Goal: Transaction & Acquisition: Register for event/course

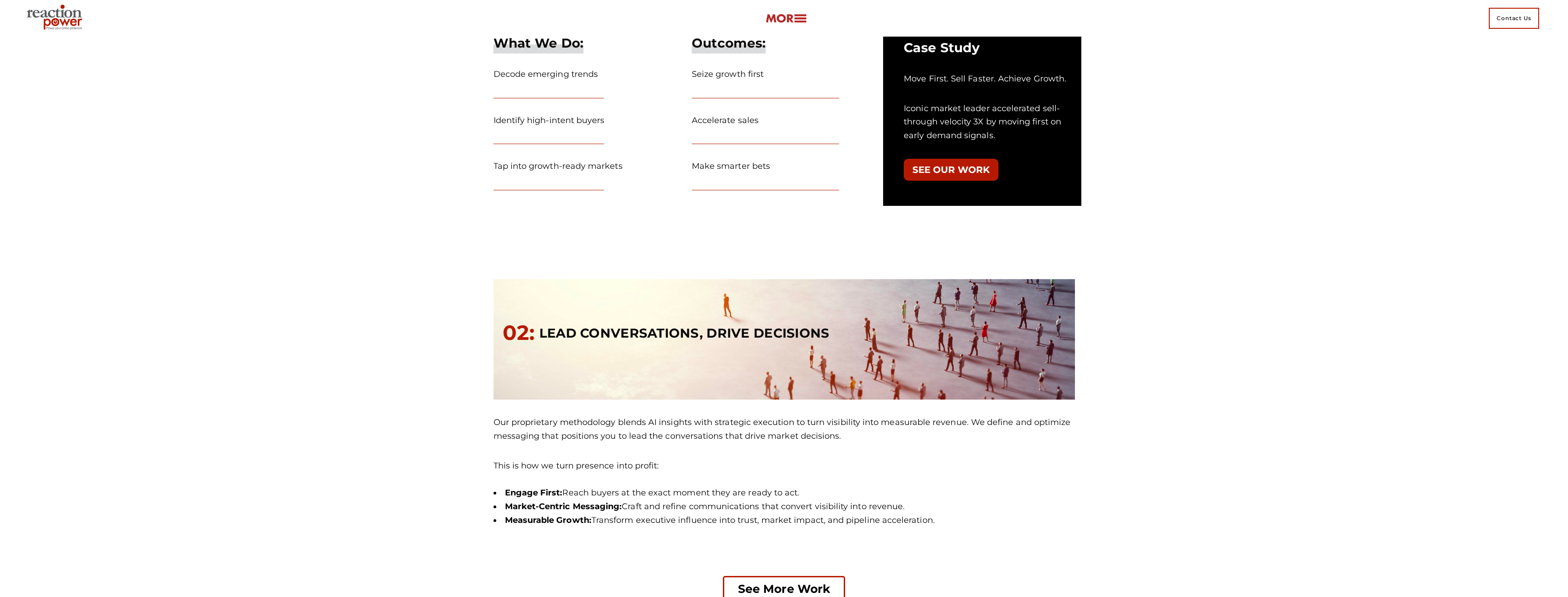
scroll to position [824, 0]
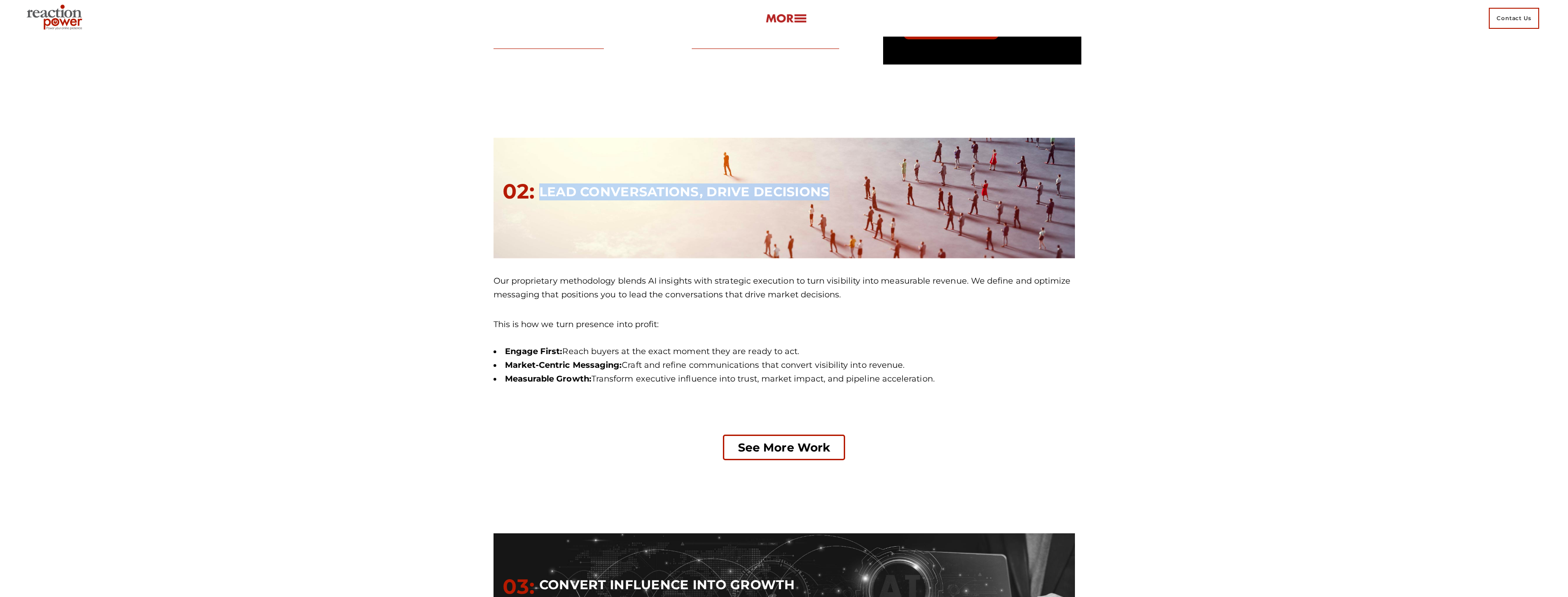
drag, startPoint x: 534, startPoint y: 183, endPoint x: 863, endPoint y: 189, distance: 329.1
click at [863, 189] on div "02: LEAD CONVERSATIONS, DRIVE DECISIONS" at bounding box center [788, 199] width 572 height 48
click at [237, 270] on article "We Amplify Leaders & Activate Markets Leaders choose to partner with us because…" at bounding box center [784, 345] width 1568 height 2266
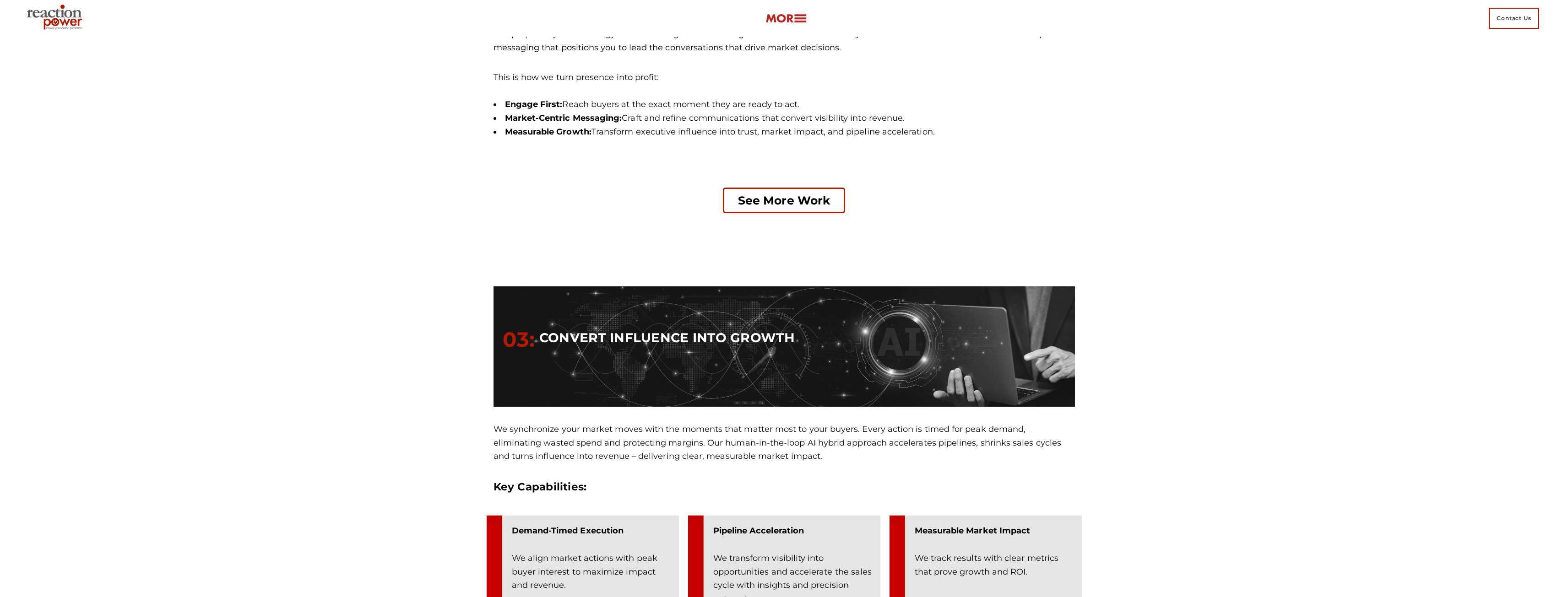
scroll to position [1190, 0]
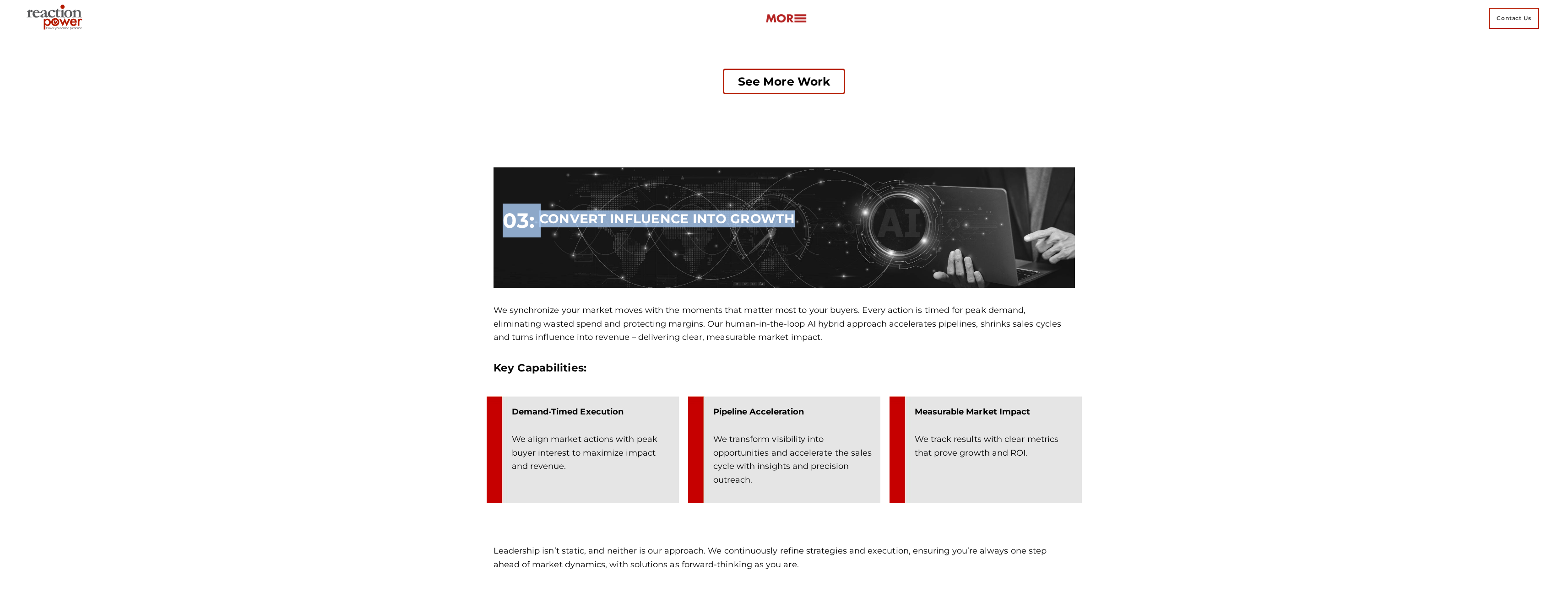
drag, startPoint x: 507, startPoint y: 224, endPoint x: 1250, endPoint y: 272, distance: 744.5
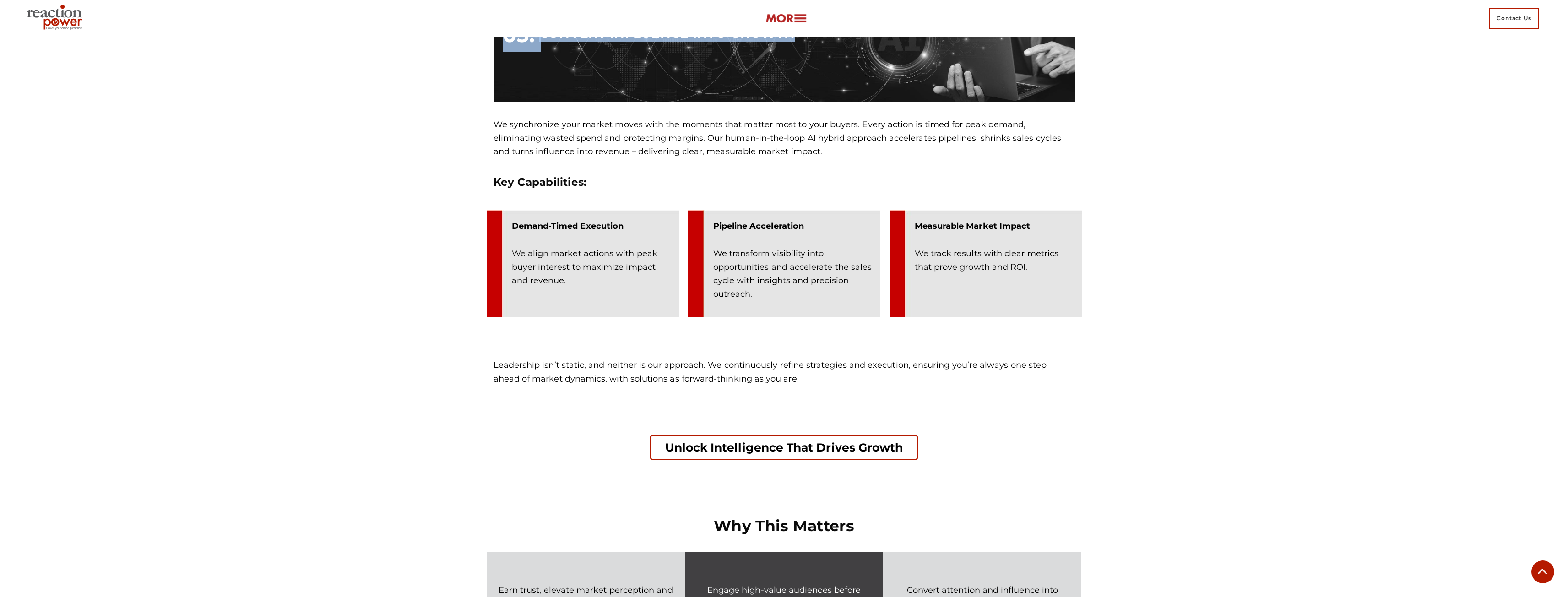
scroll to position [1273, 0]
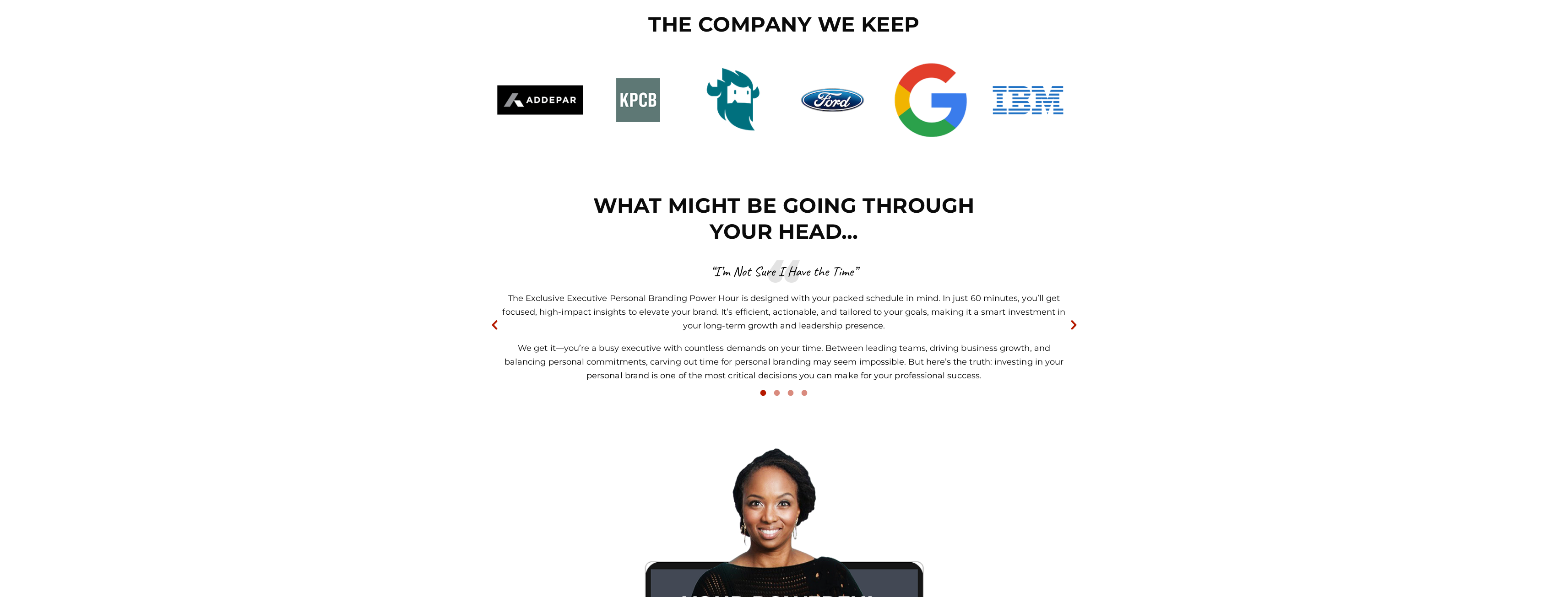
scroll to position [3846, 0]
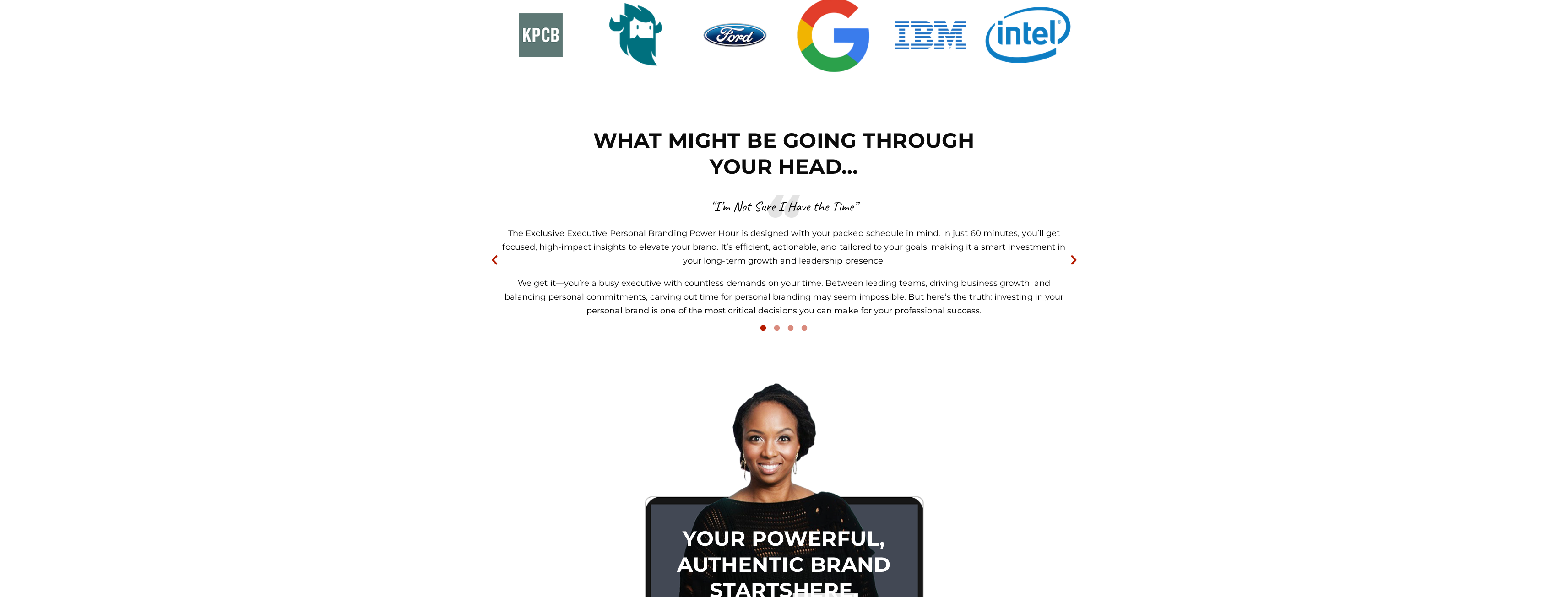
click at [1077, 256] on icon "Next" at bounding box center [1074, 261] width 16 height 16
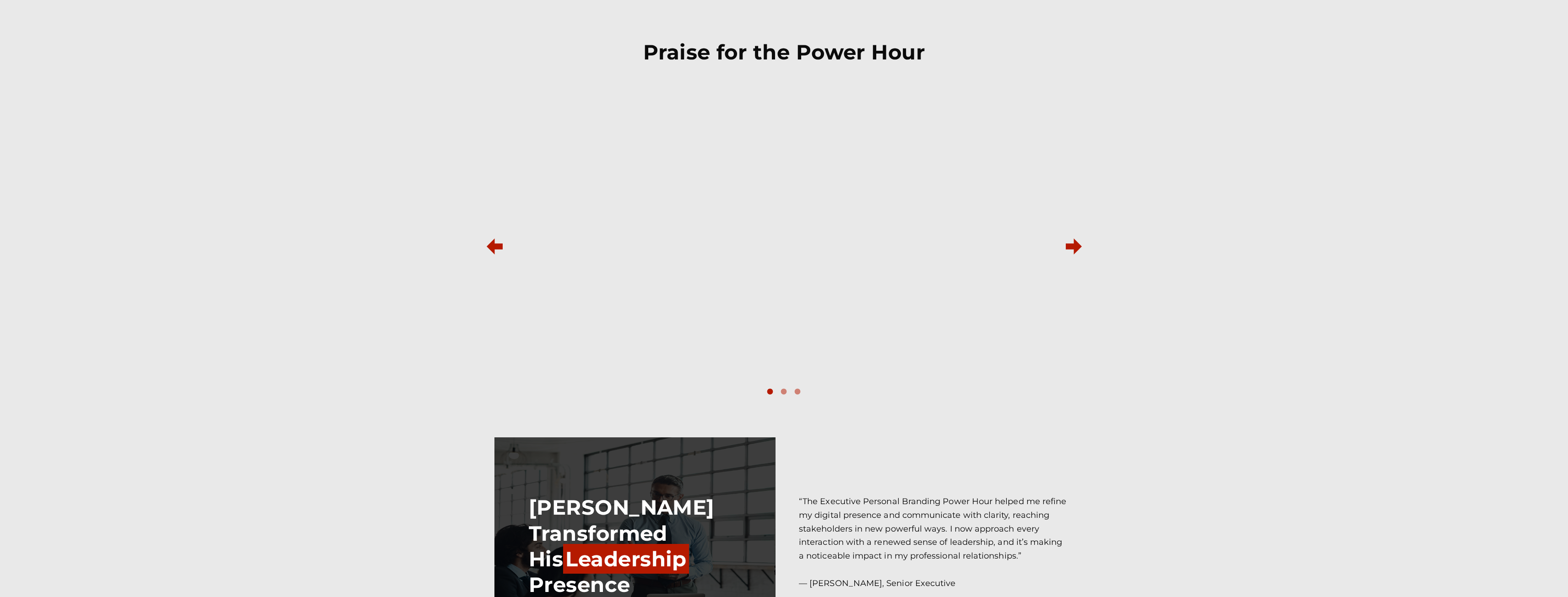
scroll to position [6638, 0]
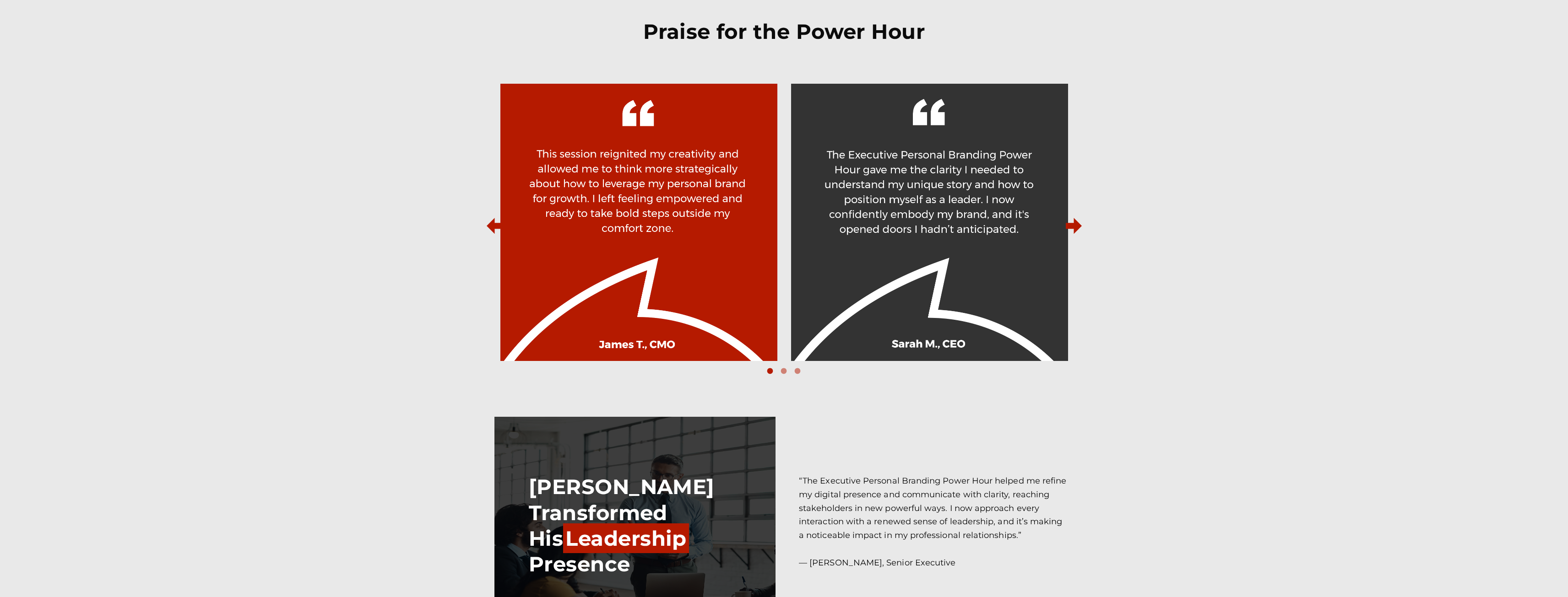
click at [1073, 223] on icon "Next" at bounding box center [1074, 226] width 16 height 16
click at [1073, 224] on icon "Next" at bounding box center [1074, 226] width 16 height 16
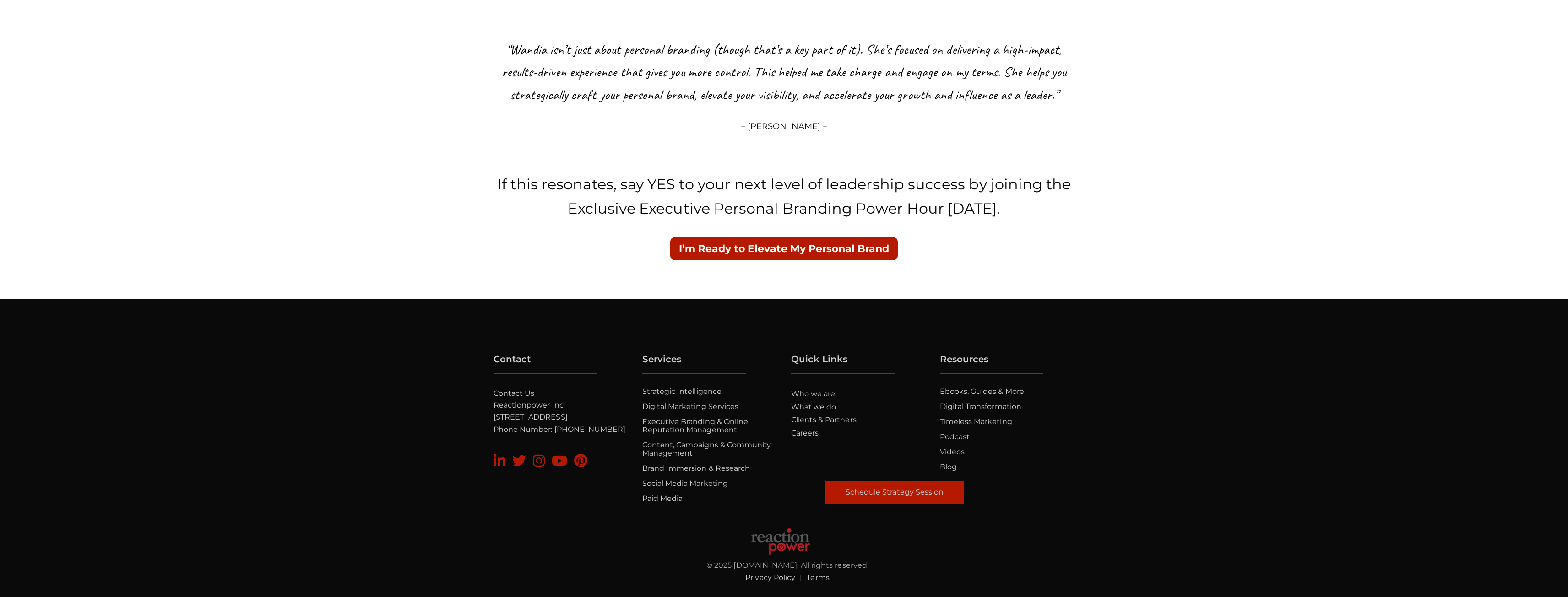
scroll to position [7895, 0]
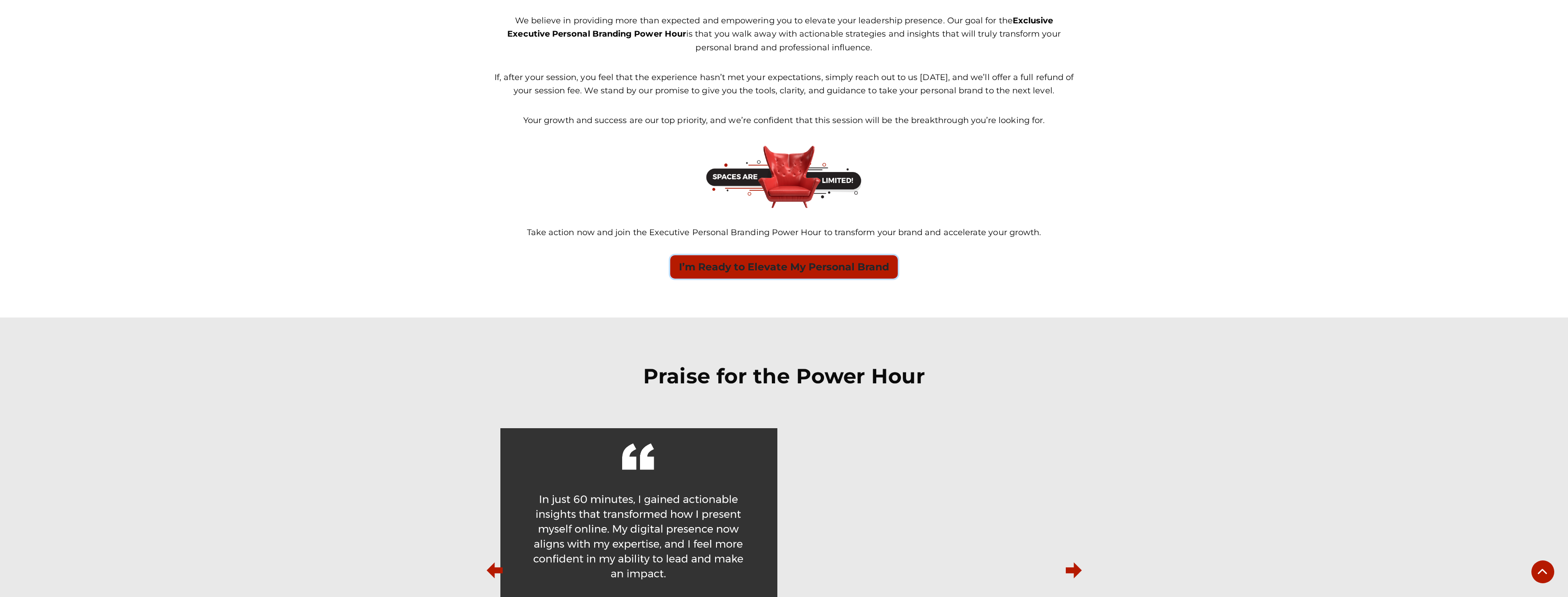
click at [783, 266] on button "I’m Ready to Elevate My Personal Brand" at bounding box center [784, 267] width 228 height 23
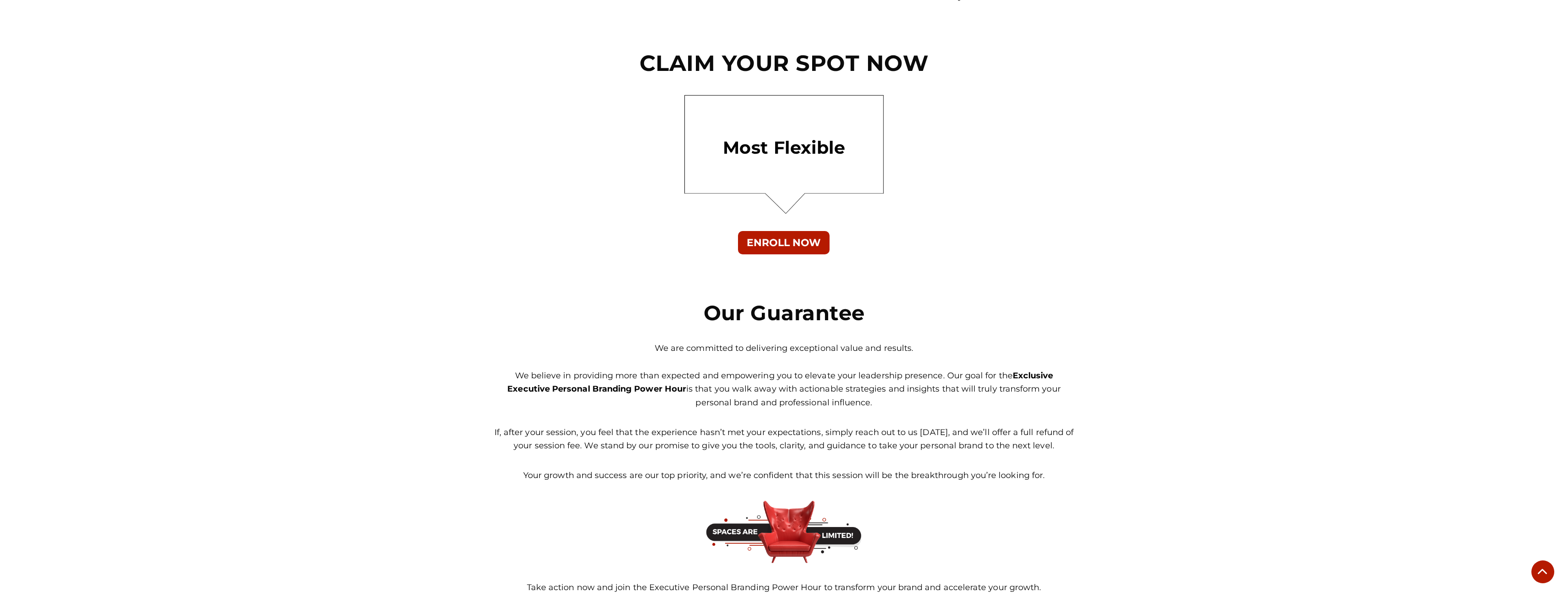
scroll to position [5934, 0]
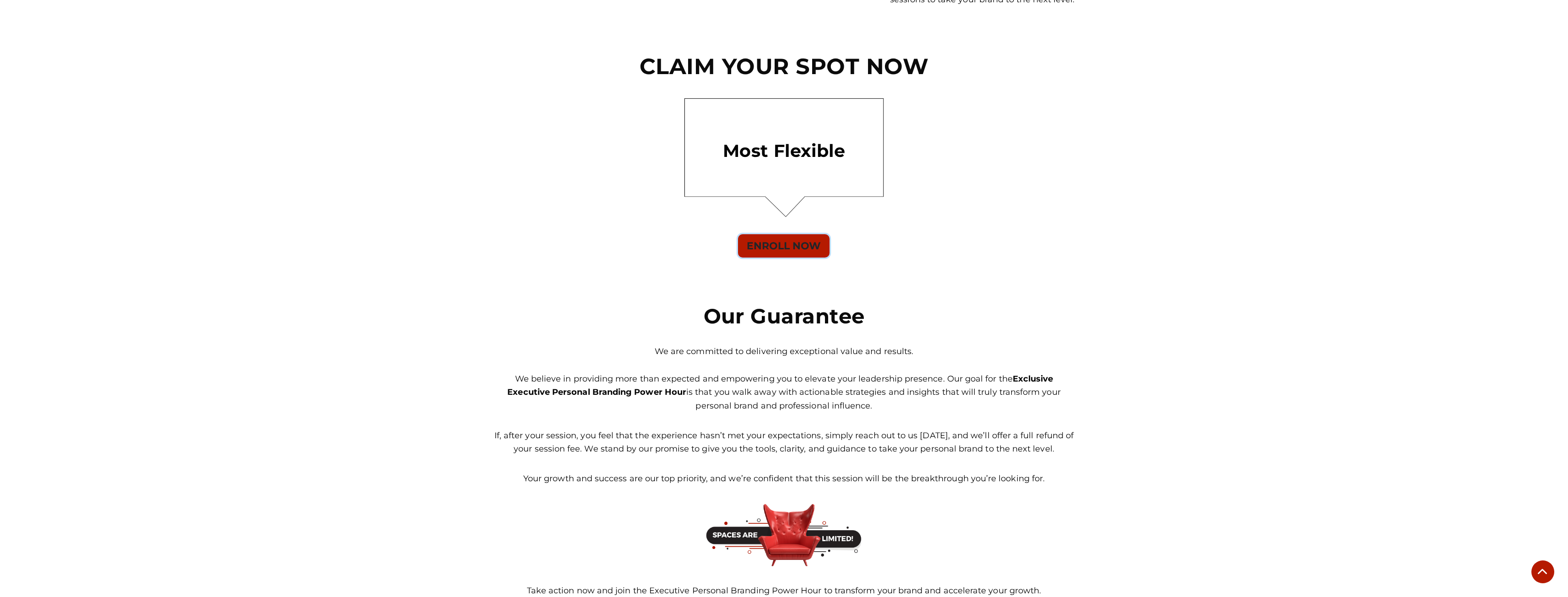
click at [784, 246] on button "ENROLL NOW" at bounding box center [784, 246] width 92 height 23
